Goal: Information Seeking & Learning: Learn about a topic

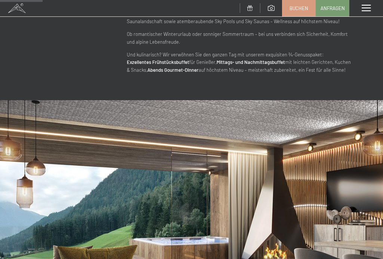
scroll to position [437, 0]
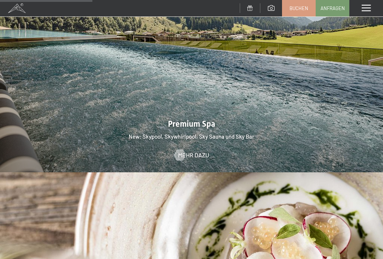
scroll to position [939, 0]
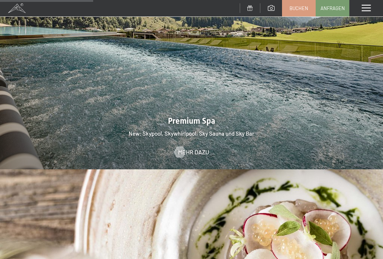
click at [183, 146] on div at bounding box center [180, 151] width 6 height 11
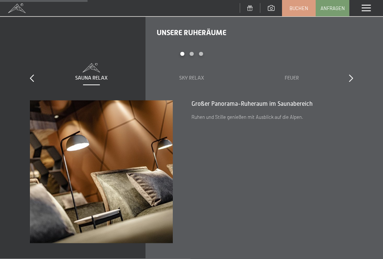
scroll to position [847, 0]
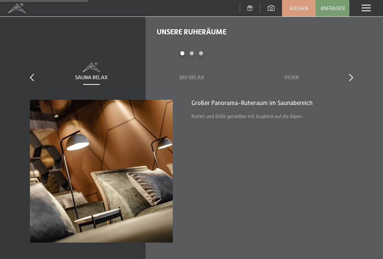
click at [353, 80] on icon at bounding box center [351, 77] width 4 height 7
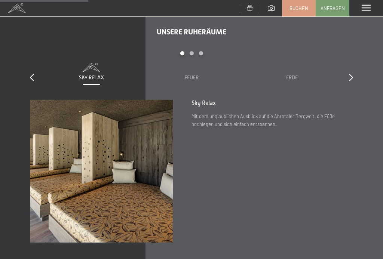
click at [359, 79] on div "Unsere Ruheräume slide 2 to 4 of 7 Sauna Relax Sky Relax Feuer Erde Wasser Luft…" at bounding box center [191, 135] width 383 height 216
click at [357, 81] on div "Unsere Ruheräume slide 2 to 4 of 7 Sauna Relax Sky Relax Feuer Erde Wasser Luft…" at bounding box center [191, 135] width 383 height 216
click at [356, 82] on div "Unsere Ruheräume slide 2 to 4 of 7 Sauna Relax Sky Relax Feuer Erde Wasser Luft…" at bounding box center [191, 135] width 383 height 216
click at [30, 81] on icon at bounding box center [32, 77] width 4 height 7
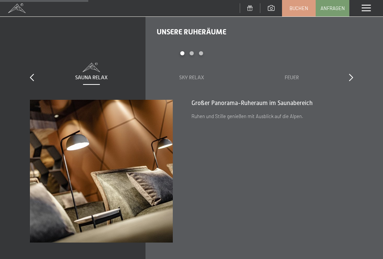
click at [353, 81] on icon at bounding box center [351, 77] width 4 height 7
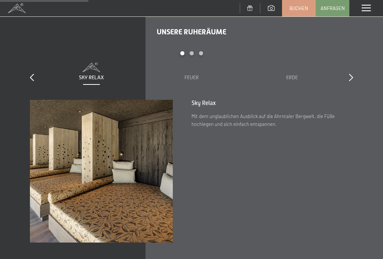
click at [351, 80] on icon at bounding box center [351, 77] width 4 height 7
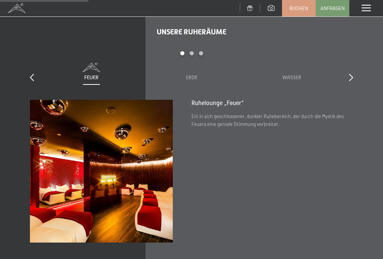
click at [353, 81] on icon at bounding box center [351, 77] width 4 height 7
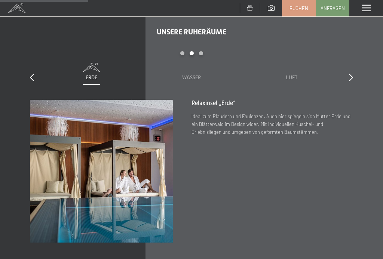
click at [352, 79] on div at bounding box center [351, 78] width 4 height 10
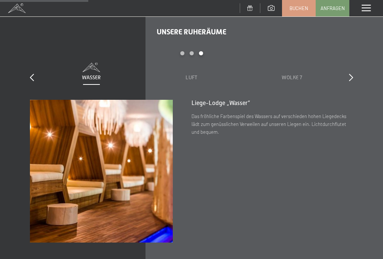
click at [357, 82] on div "Unsere Ruheräume slide 5 to 7 of 7 Sauna Relax Sky Relax Feuer Erde Wasser Luft…" at bounding box center [191, 135] width 383 height 216
click at [349, 81] on icon at bounding box center [351, 77] width 4 height 7
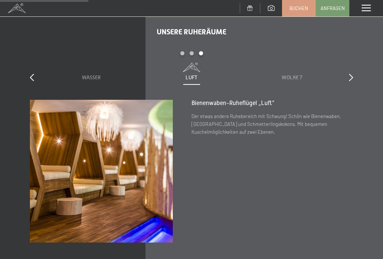
click at [351, 79] on div at bounding box center [351, 78] width 4 height 10
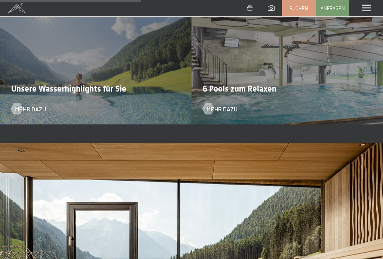
scroll to position [1367, 0]
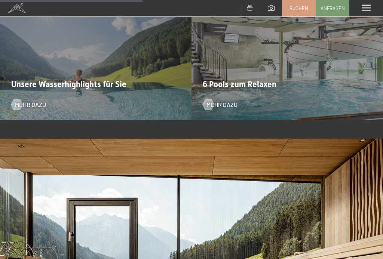
click at [14, 110] on div at bounding box center [16, 104] width 6 height 11
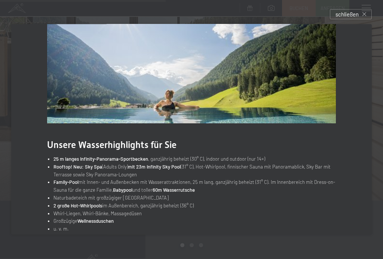
scroll to position [1593, 0]
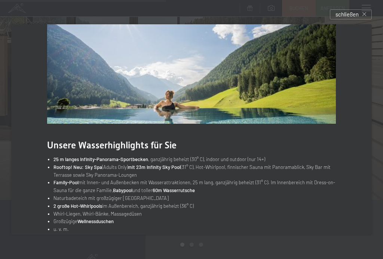
click at [359, 11] on div "schließen" at bounding box center [351, 14] width 42 height 10
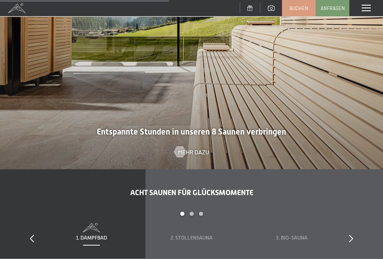
scroll to position [1627, 0]
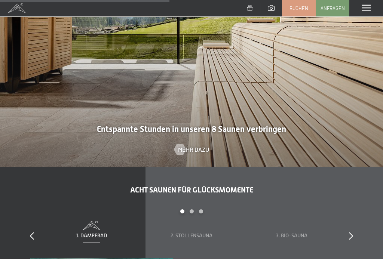
click at [191, 154] on span "Mehr dazu" at bounding box center [193, 150] width 31 height 8
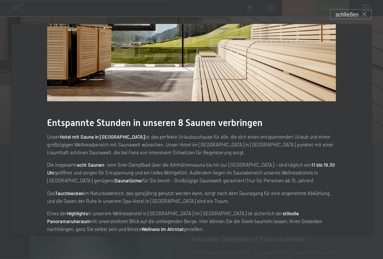
scroll to position [1651, 0]
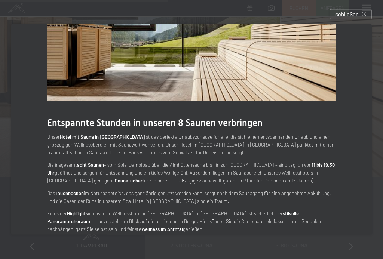
click at [354, 21] on div "Entspannte Stunden in unseren 8 Saunen verbringen Unser Hotel mit Sauna in Südt…" at bounding box center [191, 130] width 383 height 234
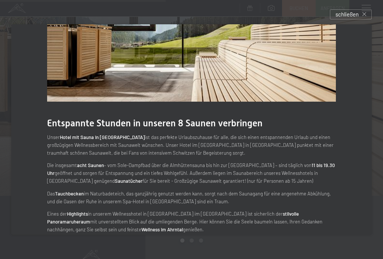
scroll to position [1597, 0]
click at [350, 10] on div "schließen" at bounding box center [351, 14] width 42 height 10
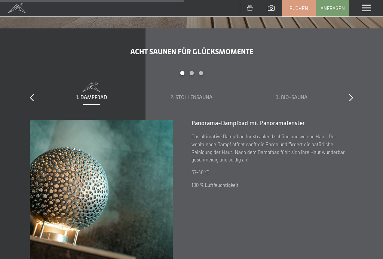
scroll to position [1766, 0]
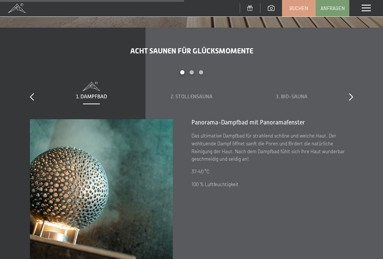
click at [352, 101] on icon at bounding box center [351, 96] width 4 height 7
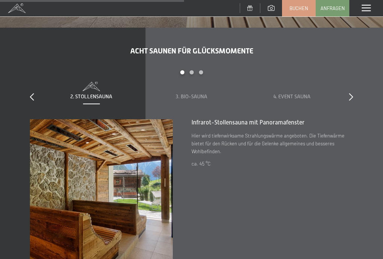
click at [352, 100] on icon at bounding box center [351, 96] width 4 height 7
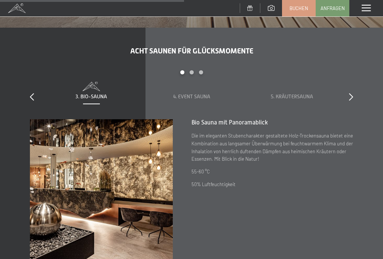
click at [353, 101] on icon at bounding box center [351, 96] width 4 height 7
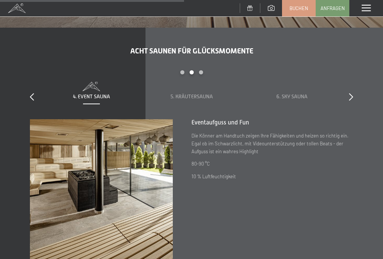
click at [353, 101] on icon at bounding box center [351, 96] width 4 height 7
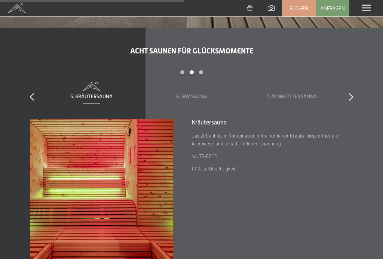
click at [360, 105] on div "Acht Saunen für Glücksmomente slide 5 to 7 of 8 1. Dampfbad 2. Stollensauna 3. …" at bounding box center [191, 154] width 383 height 216
click at [349, 99] on icon at bounding box center [351, 96] width 4 height 7
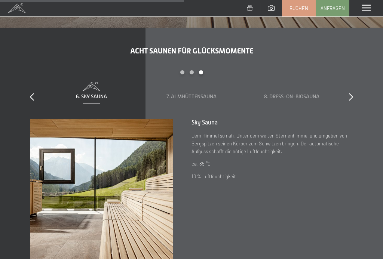
click at [352, 101] on icon at bounding box center [351, 96] width 4 height 7
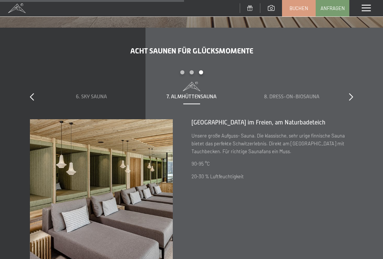
click at [353, 101] on icon at bounding box center [351, 96] width 4 height 7
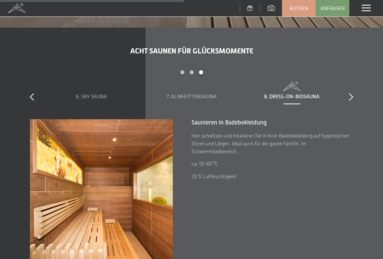
click at [352, 101] on icon at bounding box center [351, 96] width 4 height 7
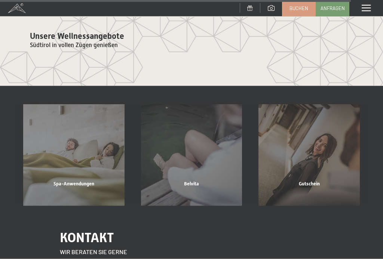
scroll to position [2967, 0]
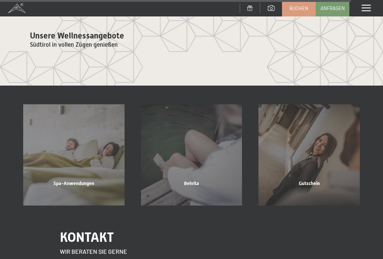
click at [372, 6] on div "Menü" at bounding box center [367, 8] width 34 height 16
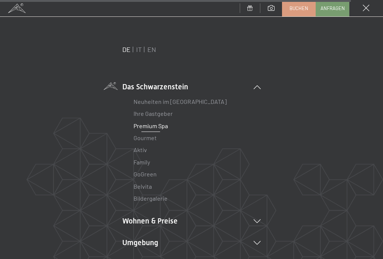
click at [156, 225] on li "Wohnen & Preise Inklusivleistungen Zimmer & Preise Liste Angebote Liste Familie…" at bounding box center [191, 221] width 139 height 10
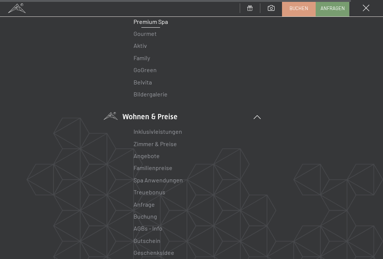
scroll to position [106, 0]
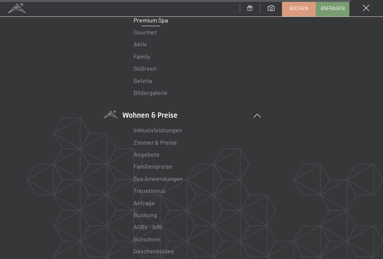
click at [145, 143] on link "Zimmer & Preise" at bounding box center [155, 142] width 43 height 7
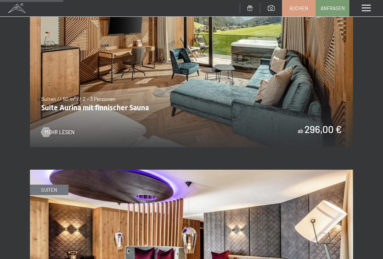
scroll to position [582, 0]
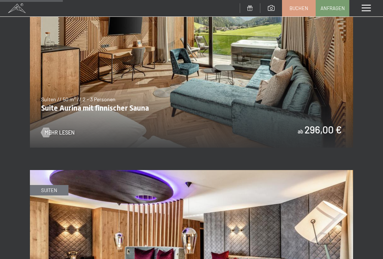
click at [58, 129] on span "Mehr Lesen" at bounding box center [60, 132] width 30 height 7
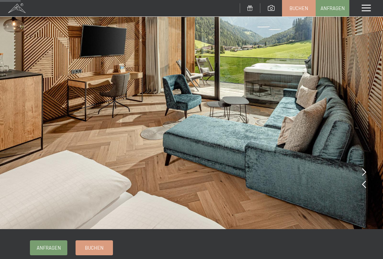
scroll to position [58, 0]
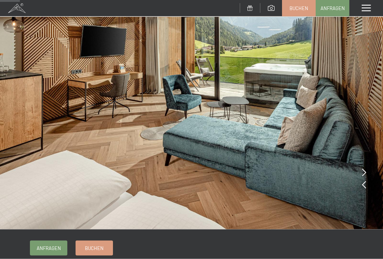
click at [363, 174] on icon at bounding box center [364, 172] width 4 height 7
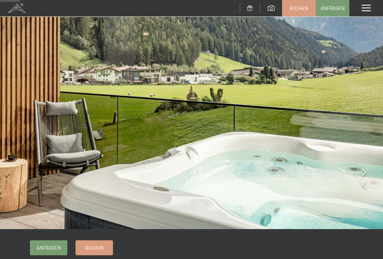
click at [365, 173] on icon at bounding box center [364, 171] width 4 height 7
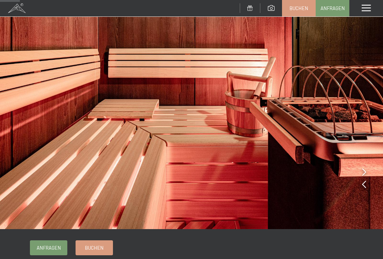
click at [363, 171] on icon at bounding box center [364, 171] width 4 height 7
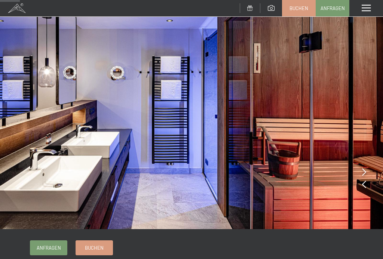
click at [363, 173] on icon at bounding box center [364, 171] width 4 height 7
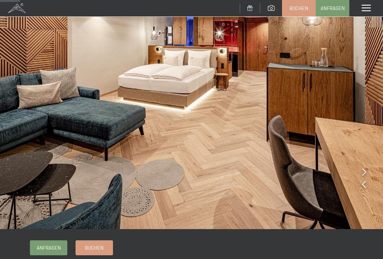
click at [365, 170] on icon at bounding box center [364, 171] width 4 height 7
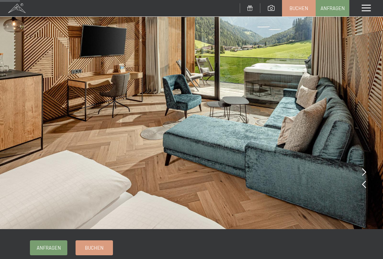
click at [364, 173] on icon at bounding box center [364, 171] width 4 height 7
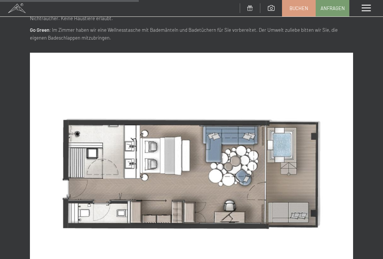
scroll to position [407, 0]
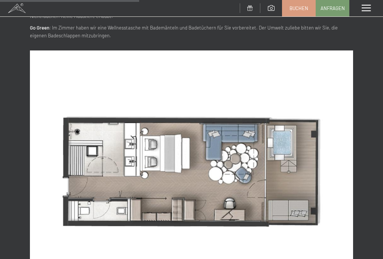
click at [146, 90] on img at bounding box center [192, 172] width 324 height 243
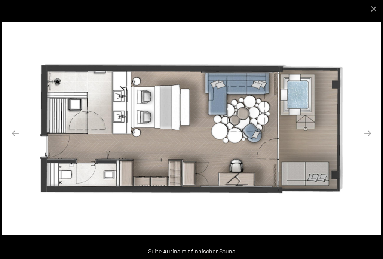
click at [376, 9] on button "Close gallery" at bounding box center [374, 9] width 19 height 18
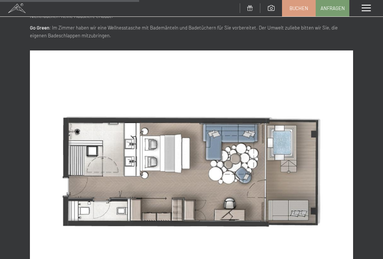
click at [112, 159] on img at bounding box center [192, 172] width 324 height 243
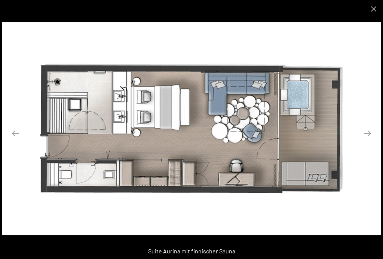
click at [373, 10] on button "Close gallery" at bounding box center [374, 9] width 19 height 18
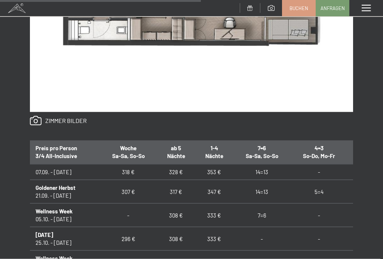
scroll to position [588, 0]
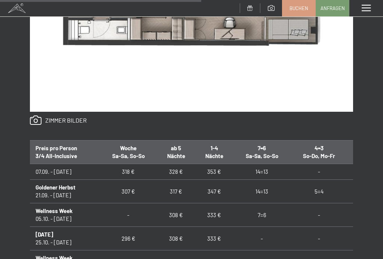
click at [64, 116] on link at bounding box center [58, 121] width 57 height 10
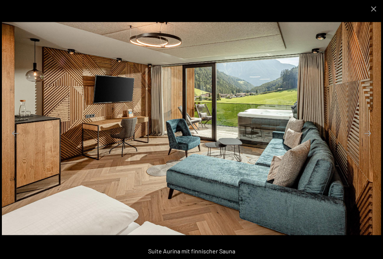
click at [376, 11] on button "Close gallery" at bounding box center [374, 9] width 19 height 18
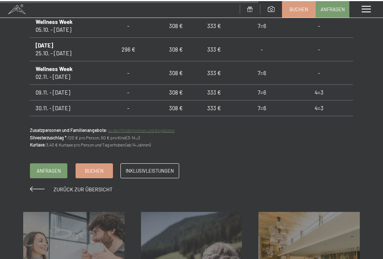
scroll to position [777, 0]
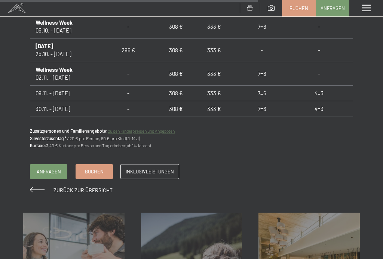
click at [76, 191] on span "Zurück zur Übersicht" at bounding box center [83, 190] width 59 height 6
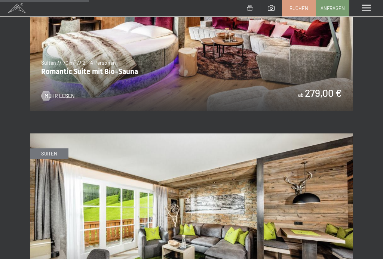
scroll to position [824, 0]
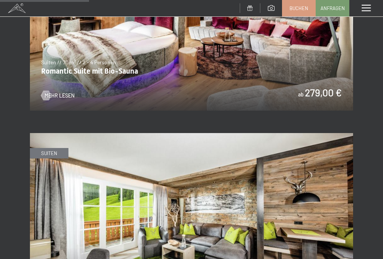
click at [59, 92] on span "Mehr Lesen" at bounding box center [60, 95] width 30 height 7
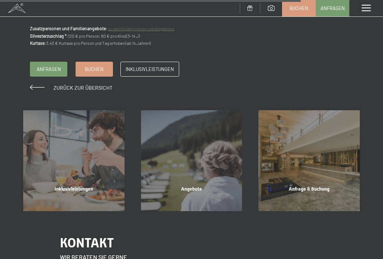
scroll to position [890, 0]
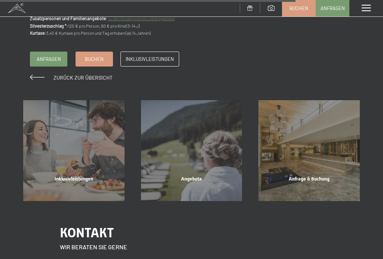
click at [86, 75] on span "Zurück zur Übersicht" at bounding box center [83, 78] width 59 height 6
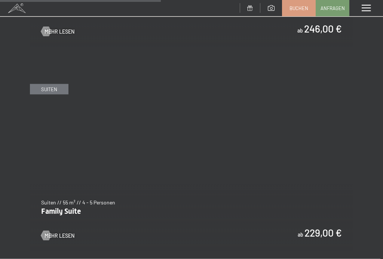
scroll to position [1488, 0]
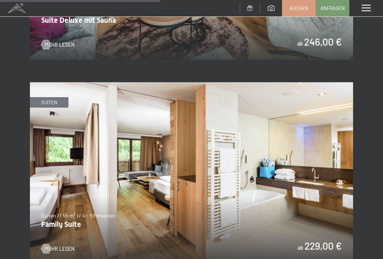
click at [107, 127] on img at bounding box center [192, 173] width 324 height 182
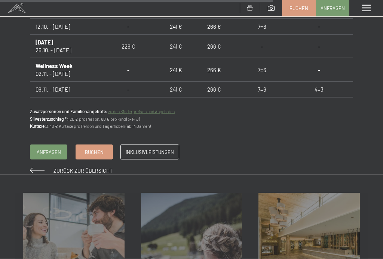
scroll to position [803, 0]
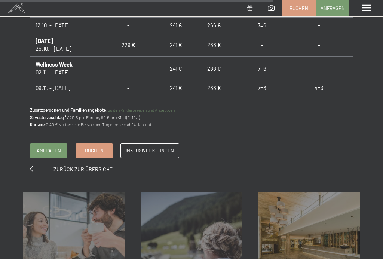
click at [77, 169] on span "Zurück zur Übersicht" at bounding box center [83, 169] width 59 height 6
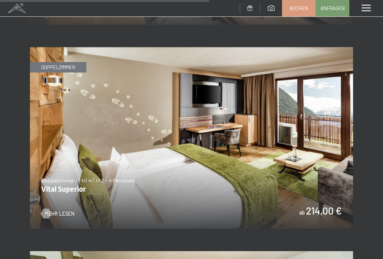
scroll to position [1934, 0]
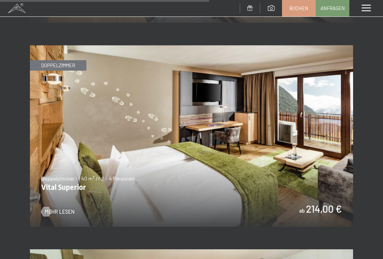
click at [64, 209] on span "Mehr Lesen" at bounding box center [60, 212] width 30 height 7
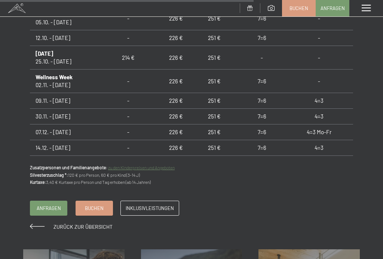
scroll to position [44, 0]
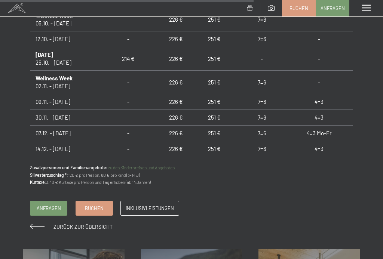
click at [90, 226] on span "Zurück zur Übersicht" at bounding box center [83, 227] width 59 height 6
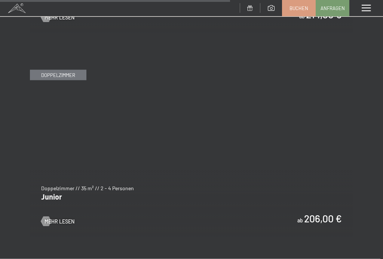
scroll to position [2137, 0]
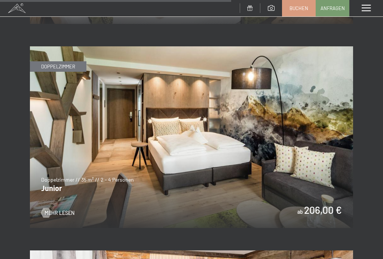
click at [63, 210] on span "Mehr Lesen" at bounding box center [60, 213] width 30 height 7
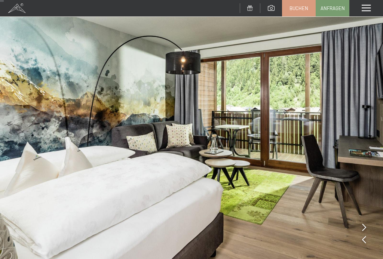
scroll to position [10, 0]
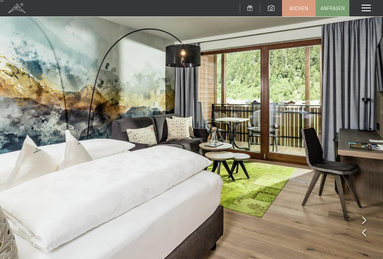
click at [362, 224] on icon at bounding box center [364, 220] width 4 height 7
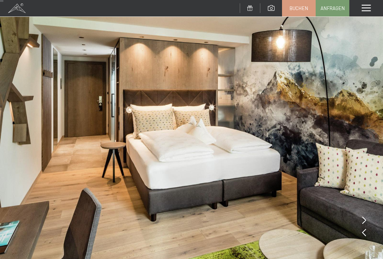
click at [365, 222] on icon at bounding box center [364, 220] width 4 height 7
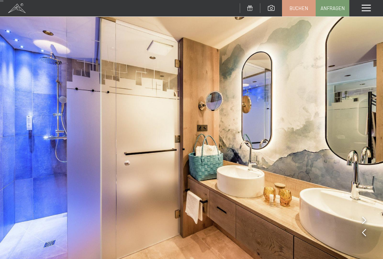
click at [362, 221] on icon at bounding box center [364, 220] width 4 height 7
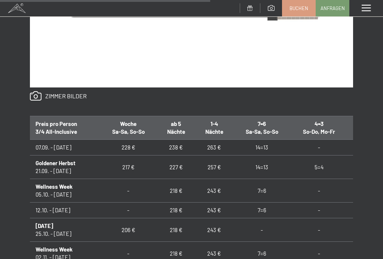
scroll to position [618, 0]
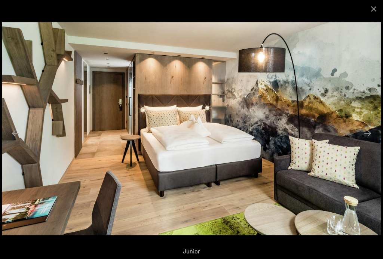
click at [370, 7] on button "Close gallery" at bounding box center [374, 9] width 19 height 18
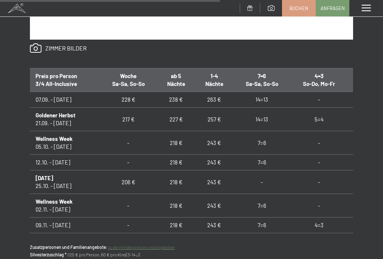
scroll to position [664, 0]
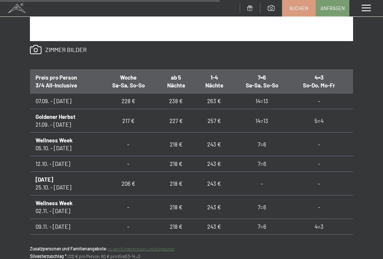
click at [364, 9] on span at bounding box center [366, 8] width 9 height 7
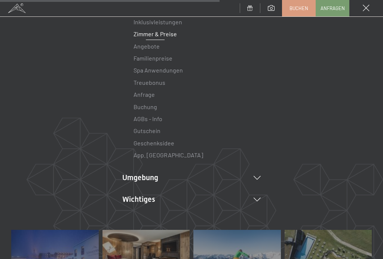
scroll to position [102, 0]
click at [140, 177] on li "Umgebung Das Ahrntal Ski & Winter Skifahren Skischule Wandern & Sommer Wandern …" at bounding box center [191, 177] width 139 height 10
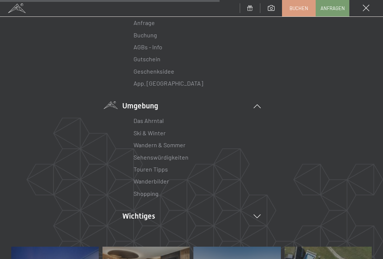
scroll to position [174, 0]
click at [146, 194] on link "Shopping" at bounding box center [146, 193] width 25 height 7
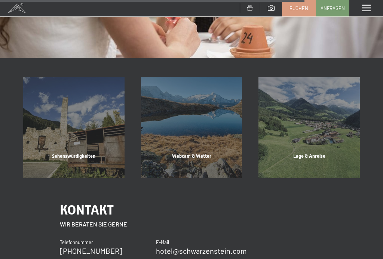
scroll to position [902, 0]
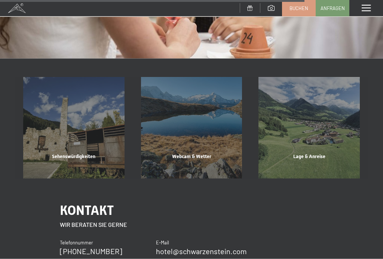
click at [312, 123] on div "Lage & Anreise Mehr erfahren" at bounding box center [310, 128] width 118 height 101
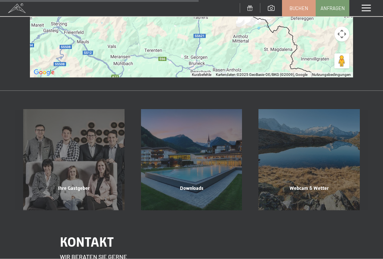
scroll to position [289, 0]
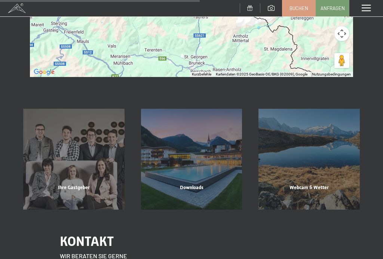
click at [178, 185] on div "Downloads" at bounding box center [192, 197] width 118 height 25
